Goal: Task Accomplishment & Management: Complete application form

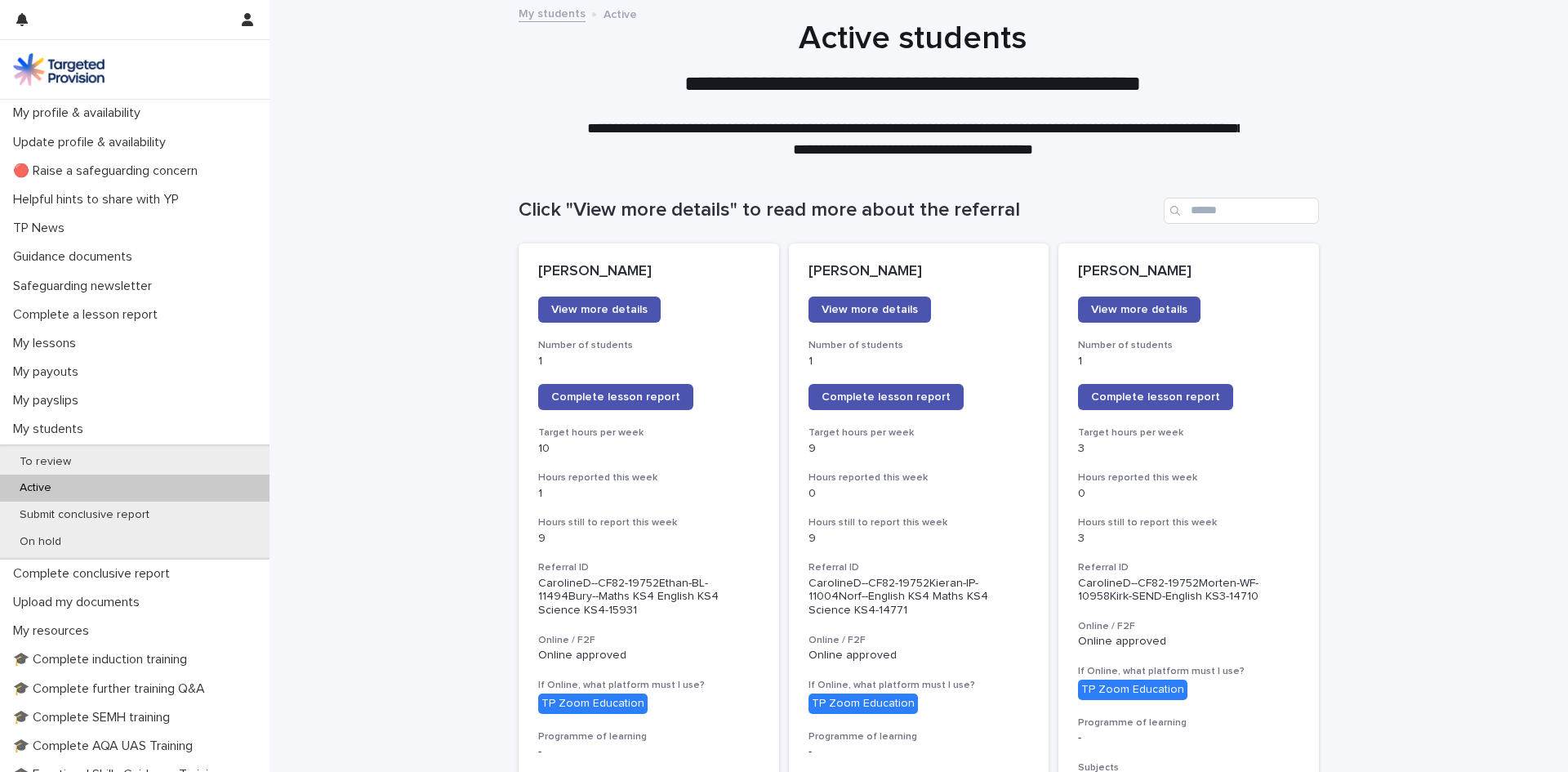
scroll to position [1143, 0]
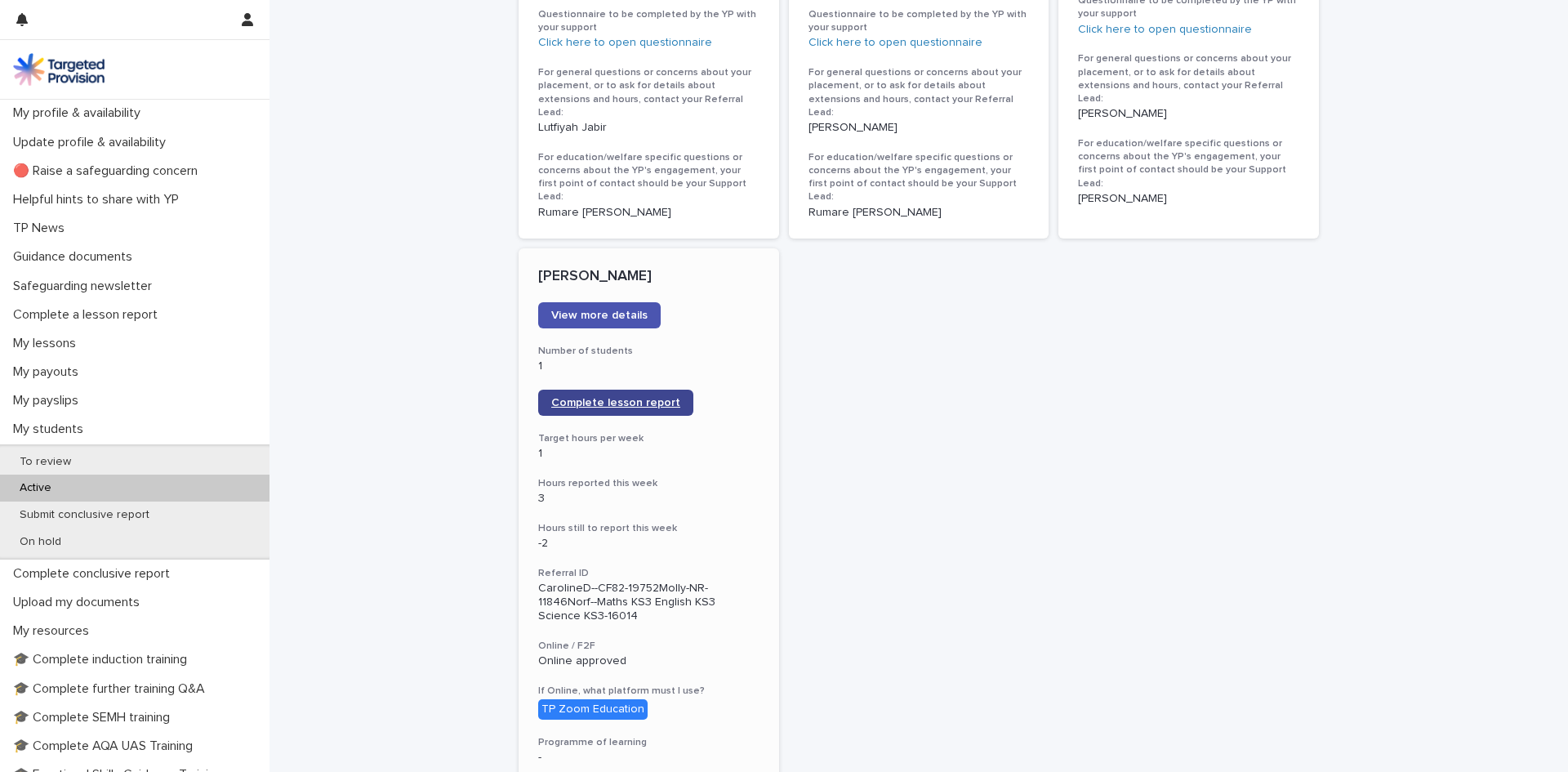
click at [571, 397] on span "Complete lesson report" at bounding box center [615, 402] width 129 height 11
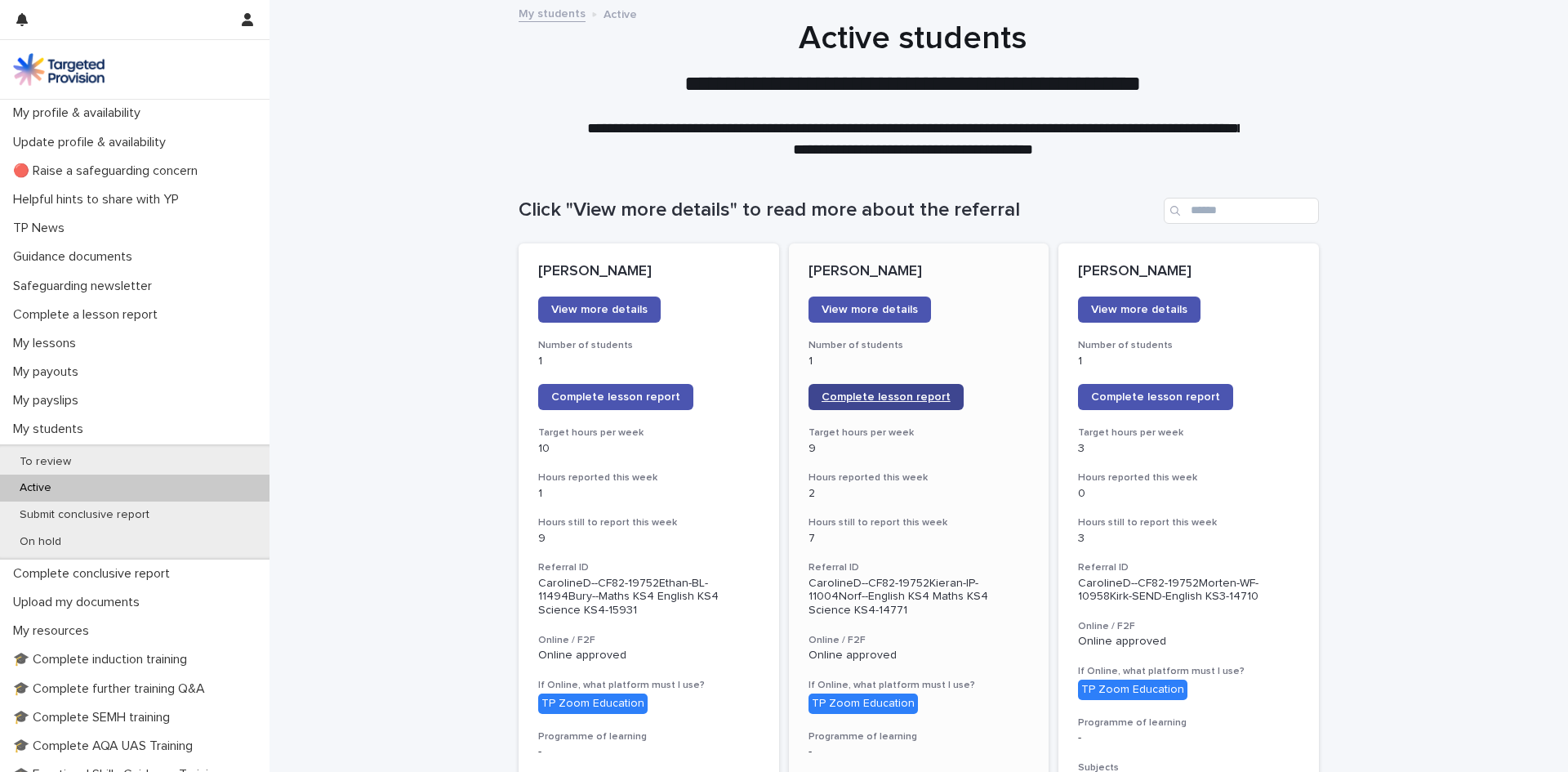
click at [870, 391] on span "Complete lesson report" at bounding box center [886, 397] width 129 height 11
click at [863, 392] on span "Complete lesson report" at bounding box center [886, 397] width 129 height 11
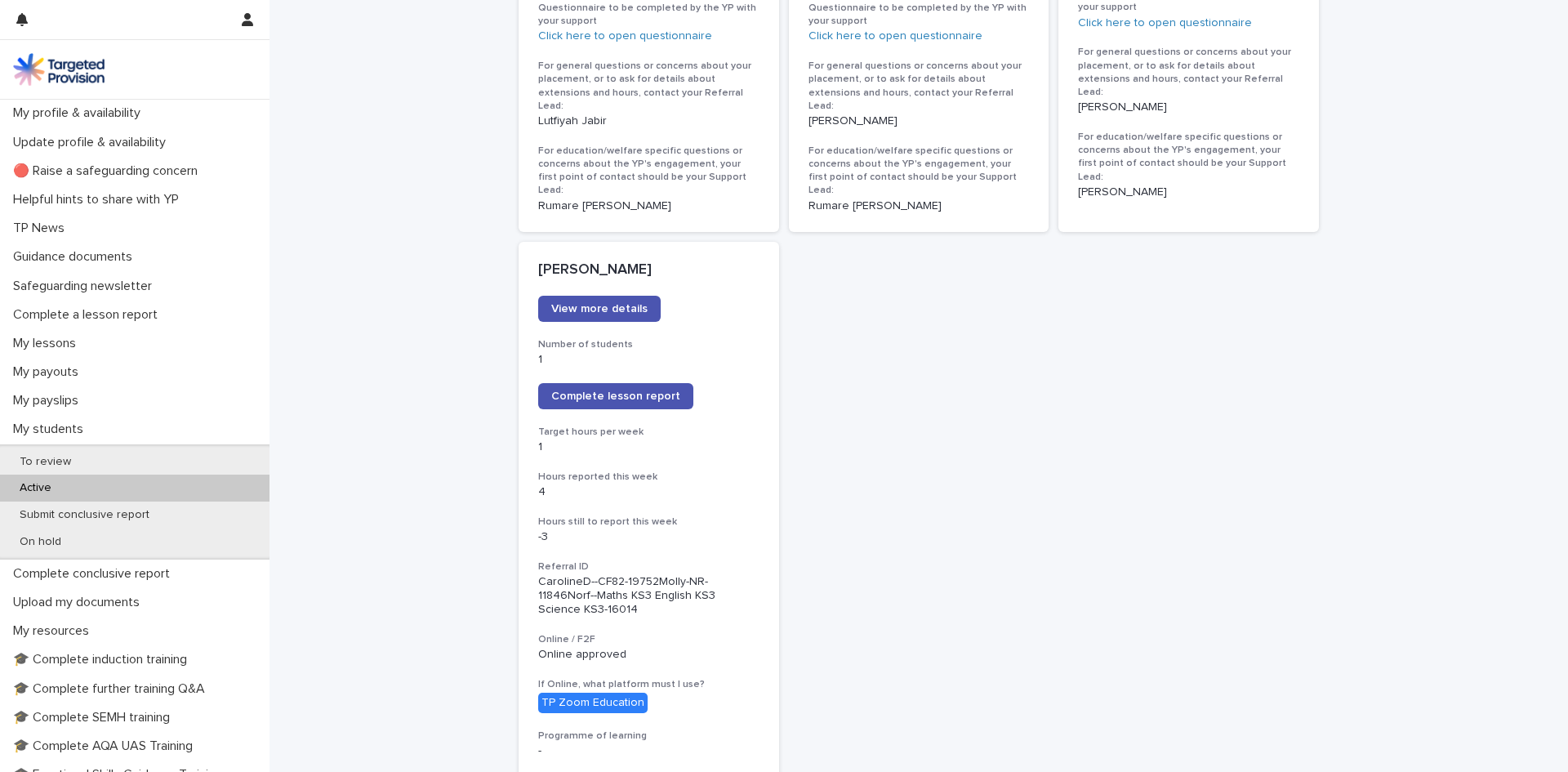
scroll to position [1225, 0]
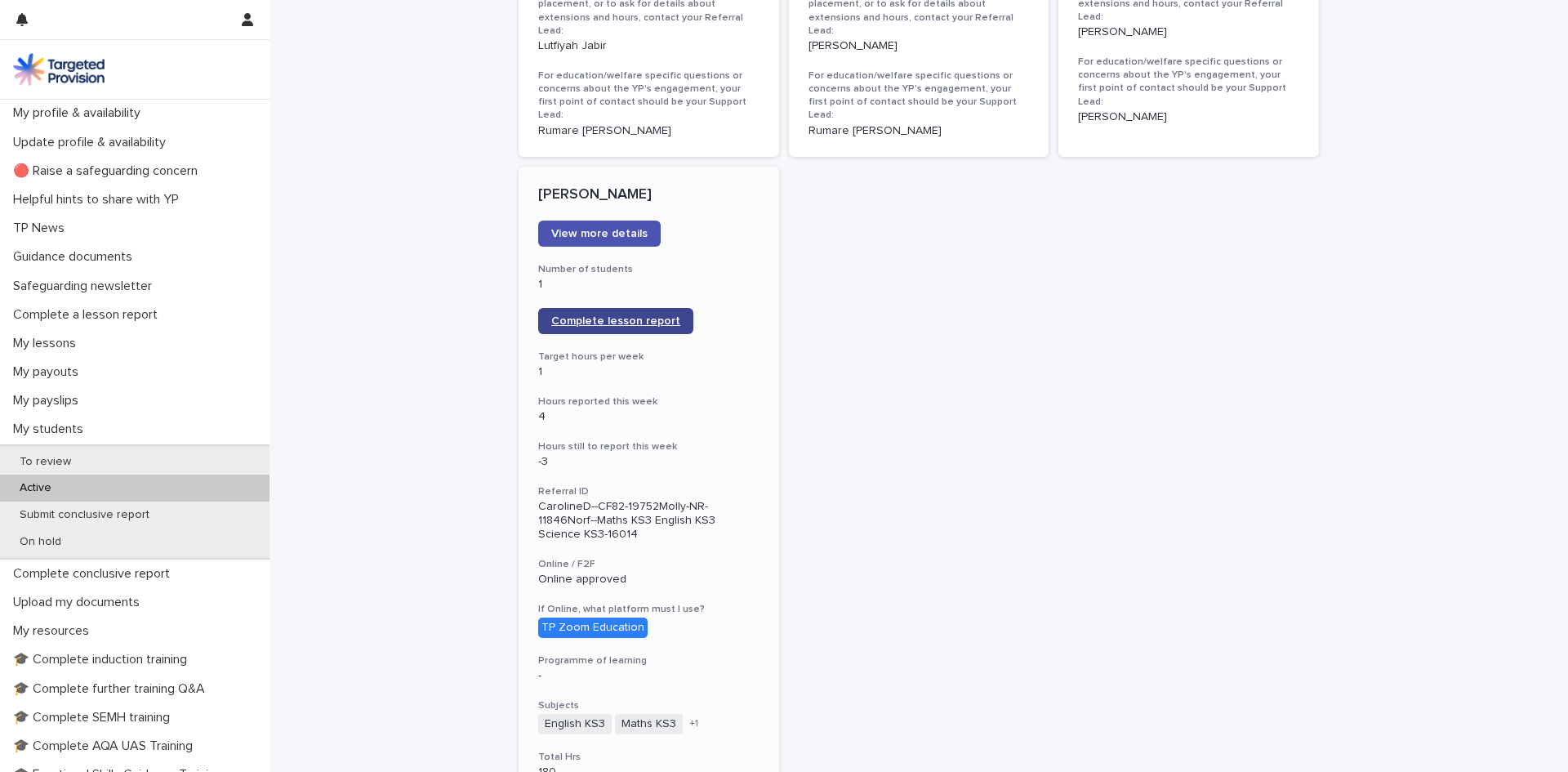
click at [618, 315] on span "Complete lesson report" at bounding box center [615, 320] width 129 height 11
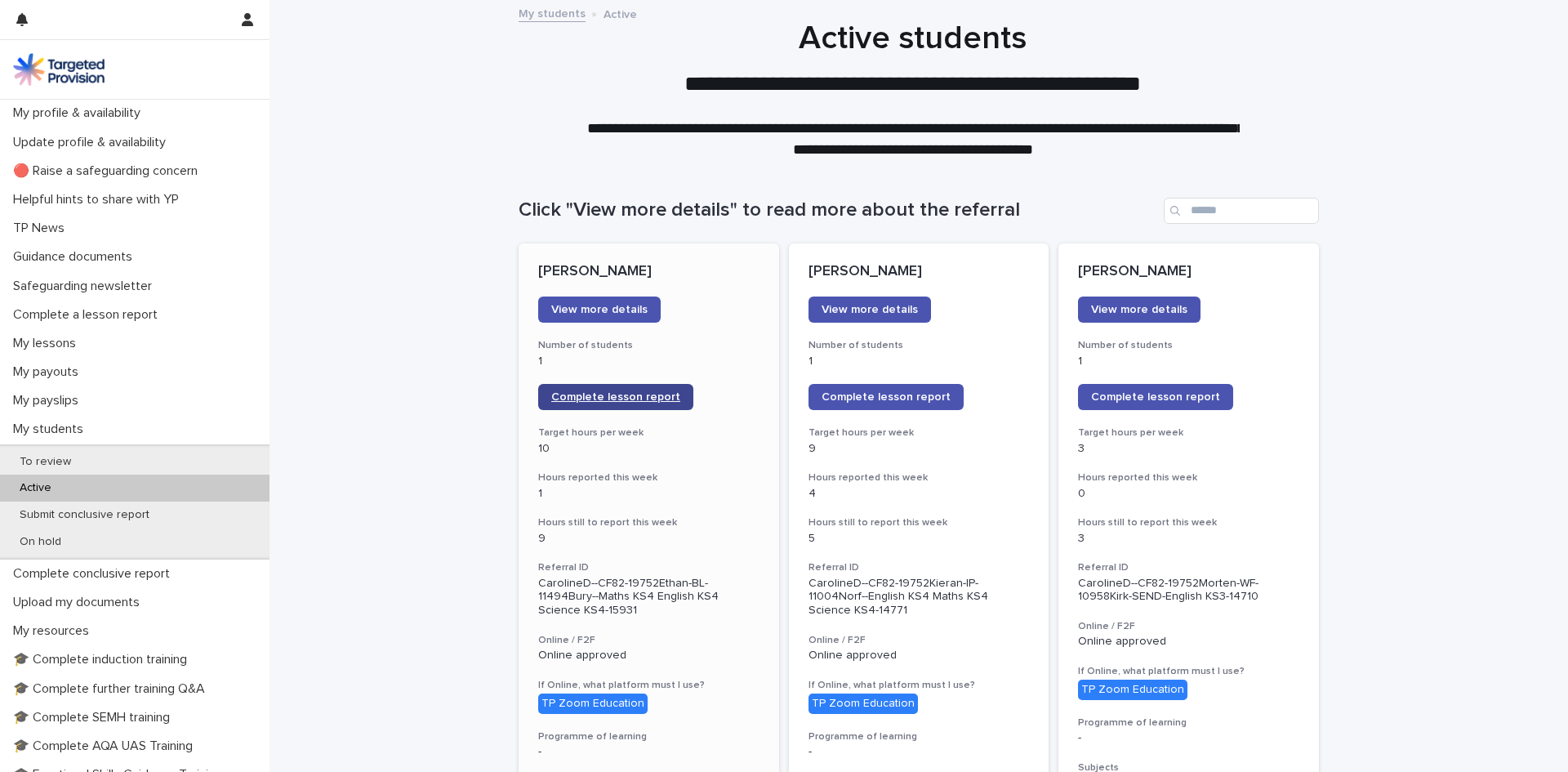
click at [667, 402] on link "Complete lesson report" at bounding box center [616, 397] width 155 height 26
